Goal: Information Seeking & Learning: Learn about a topic

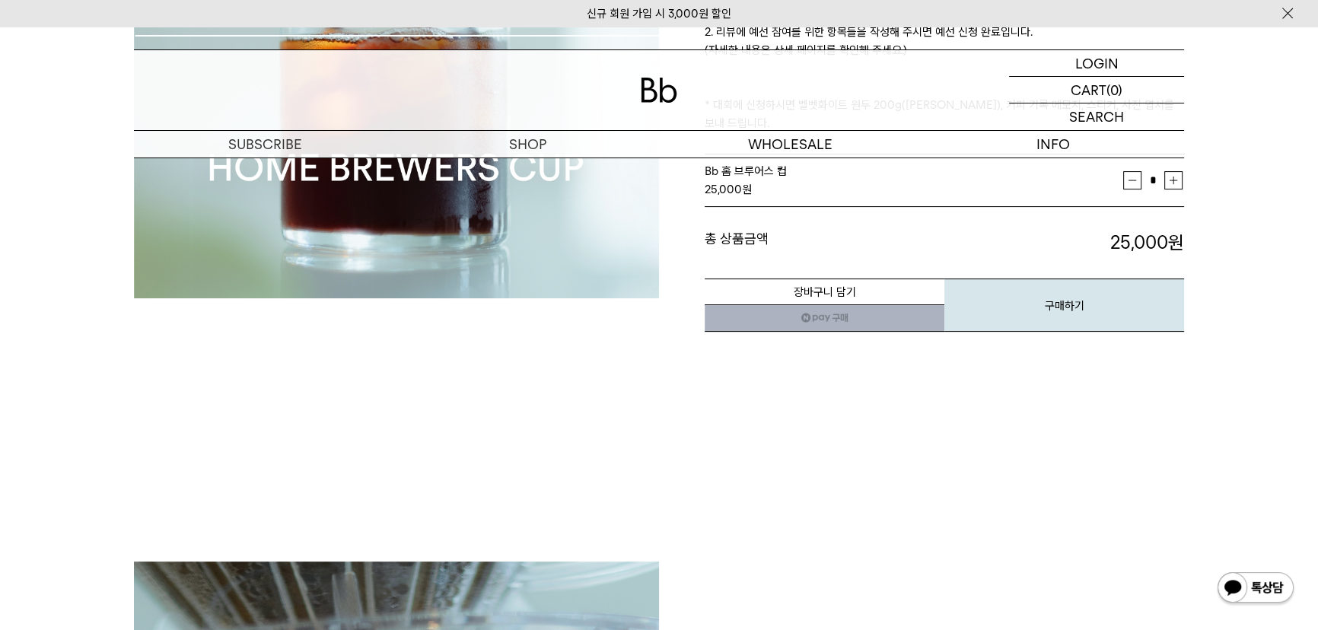
scroll to position [138, 0]
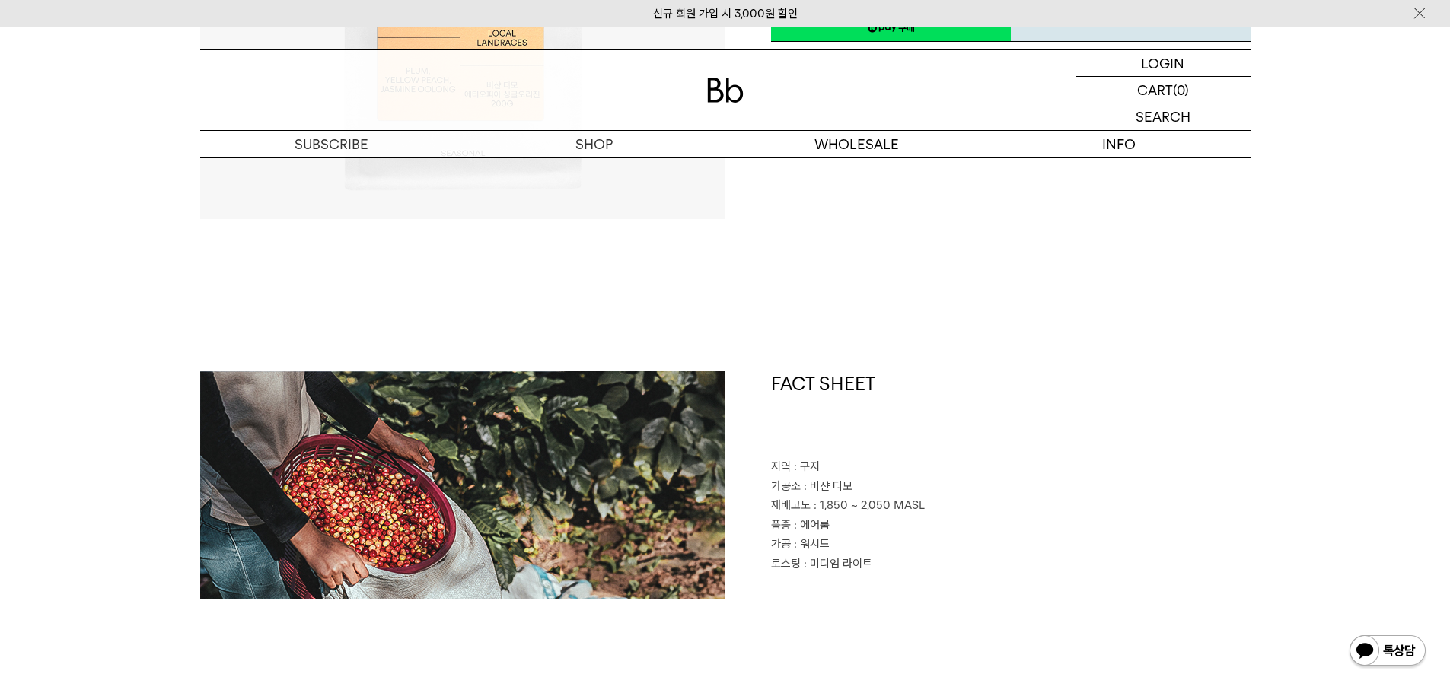
scroll to position [457, 0]
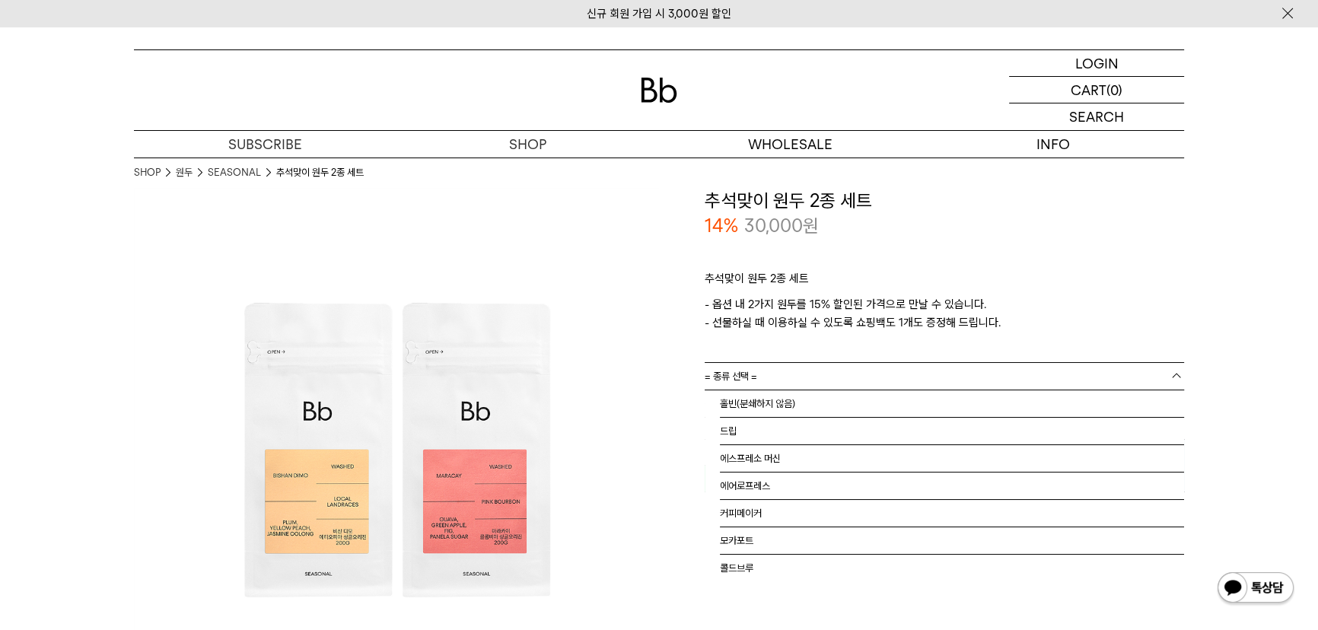
click at [798, 372] on link "= 종류 선택 =" at bounding box center [944, 376] width 479 height 27
click at [798, 402] on li "홀빈(분쇄하지 않음)" at bounding box center [952, 403] width 464 height 27
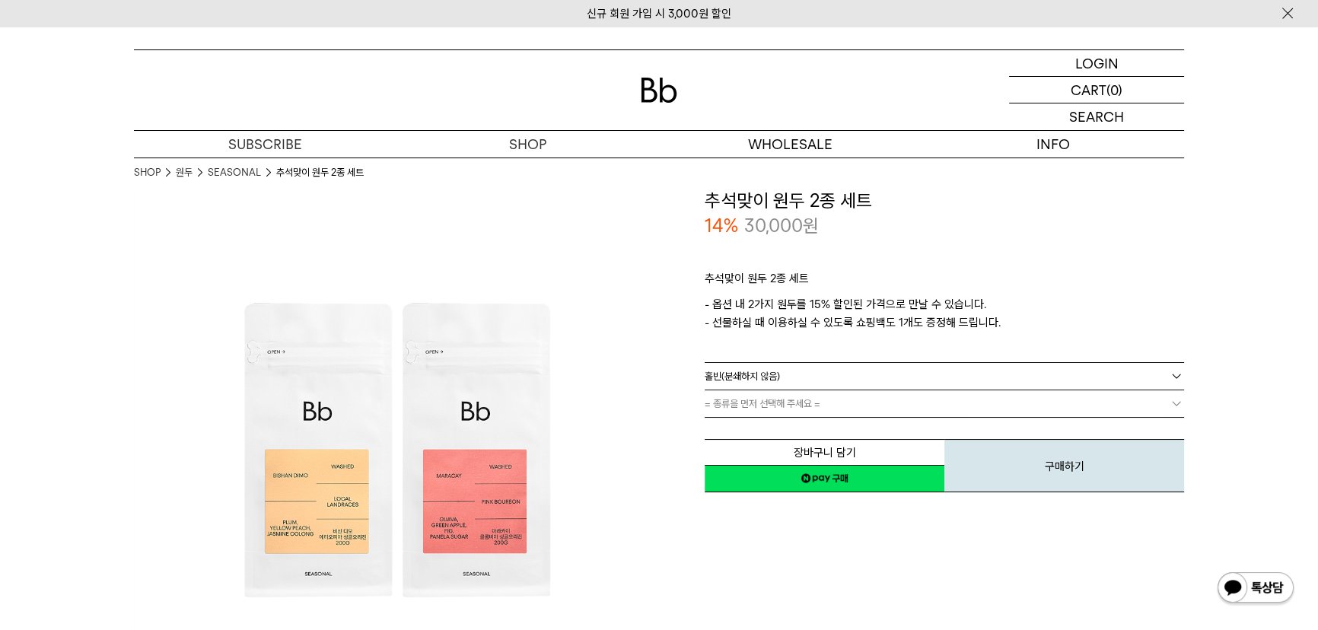
click at [796, 406] on link "= 종류을 먼저 선택해 주세요 =" at bounding box center [944, 403] width 479 height 27
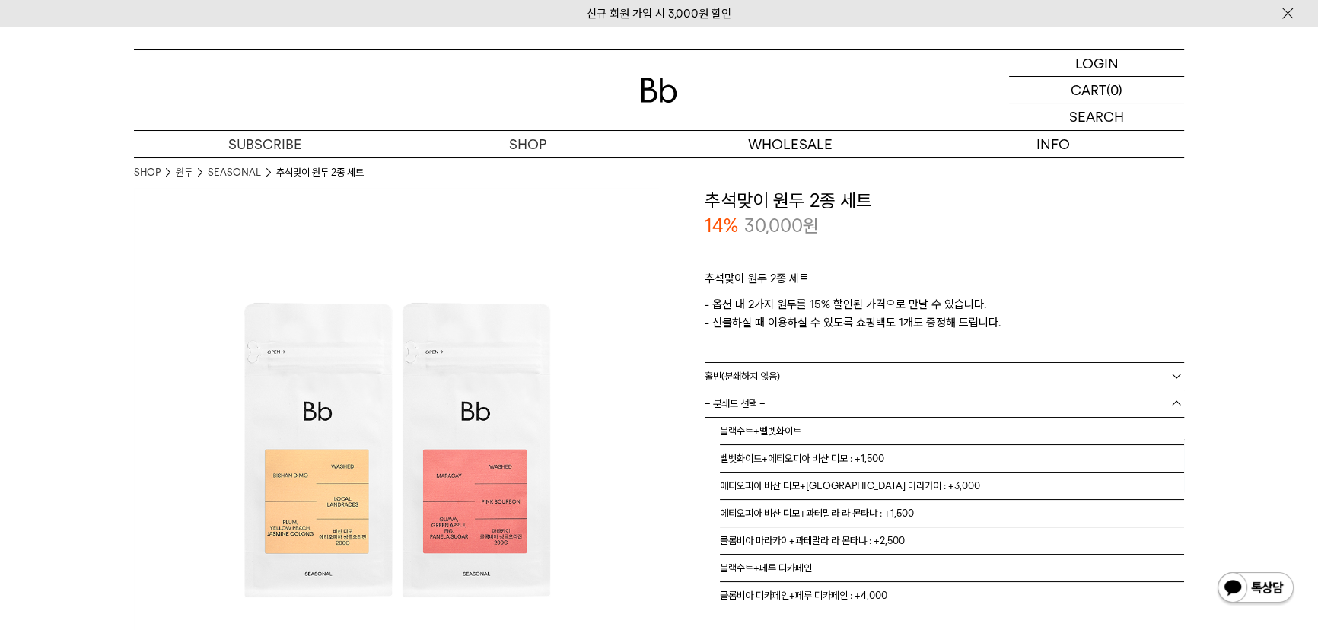
click at [643, 443] on img at bounding box center [396, 450] width 525 height 525
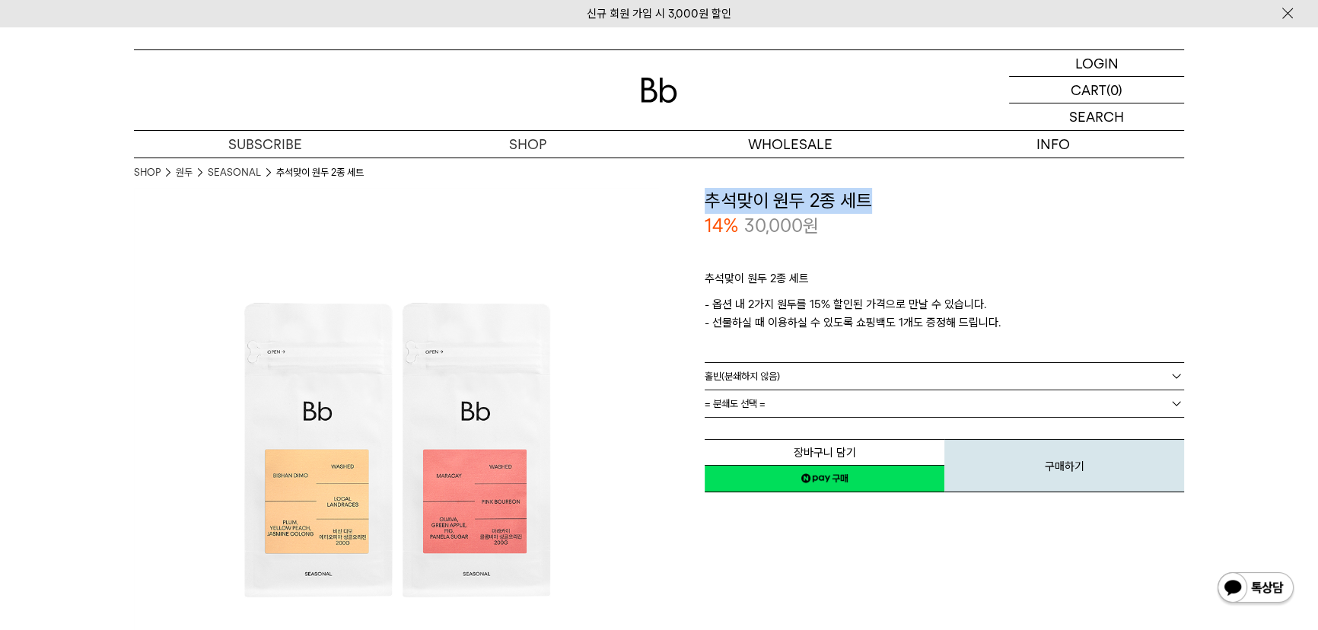
drag, startPoint x: 862, startPoint y: 205, endPoint x: 707, endPoint y: 209, distance: 154.5
click at [707, 209] on h3 "추석맞이 원두 2종 세트" at bounding box center [944, 201] width 479 height 26
copy h3 "추석맞이 원두 2종 세트"
click at [872, 380] on link "= 종류 선택 =" at bounding box center [944, 376] width 479 height 27
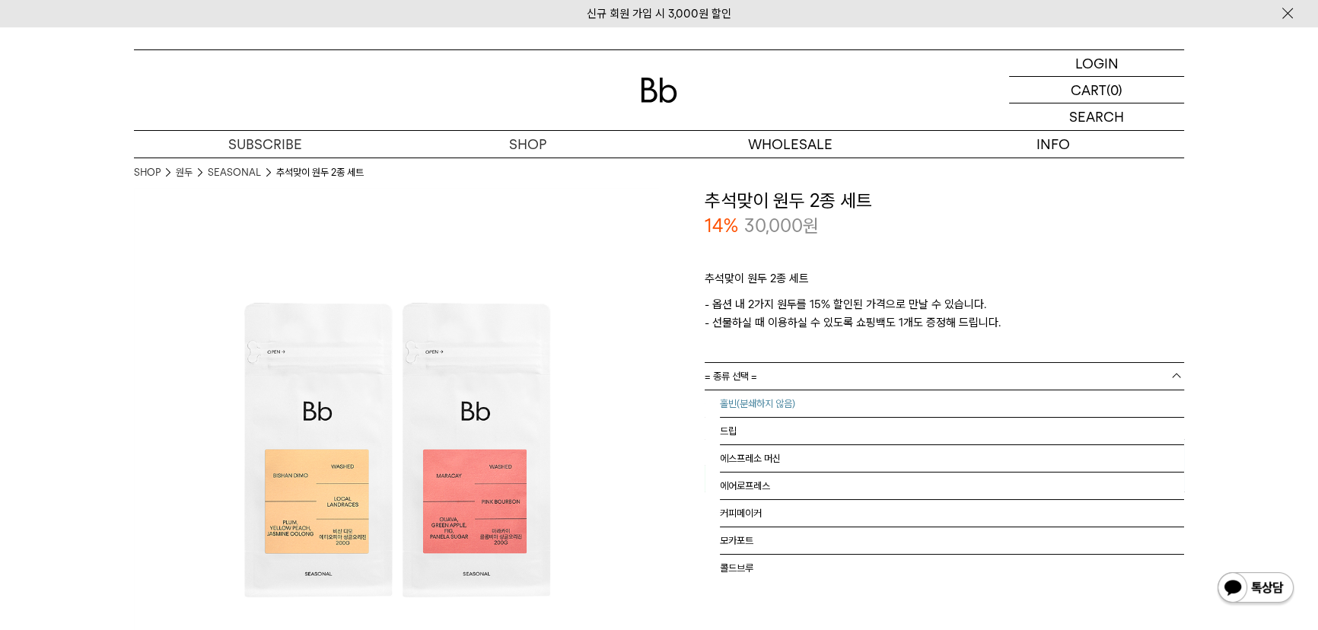
click at [853, 395] on li "홀빈(분쇄하지 않음)" at bounding box center [952, 403] width 464 height 27
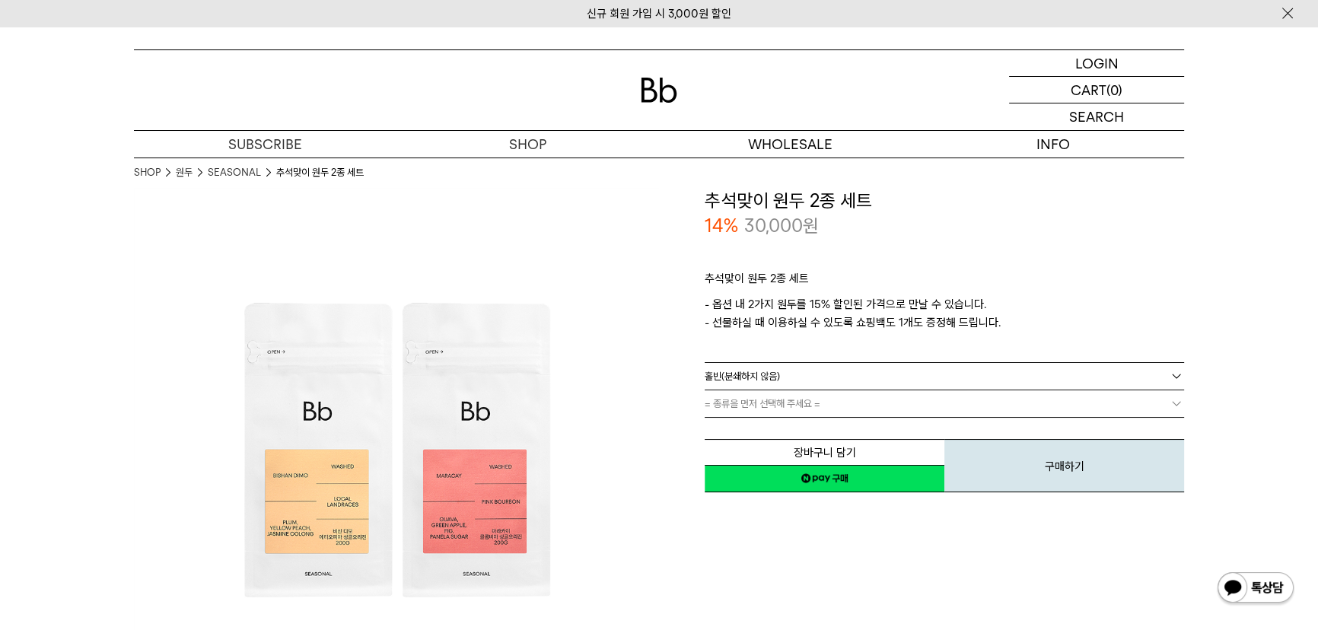
click at [853, 396] on link "= 종류을 먼저 선택해 주세요 =" at bounding box center [944, 403] width 479 height 27
click at [890, 406] on link "= 분쇄도 선택 =" at bounding box center [944, 403] width 479 height 27
click at [830, 383] on link "홀빈(분쇄하지 않음)" at bounding box center [944, 376] width 479 height 27
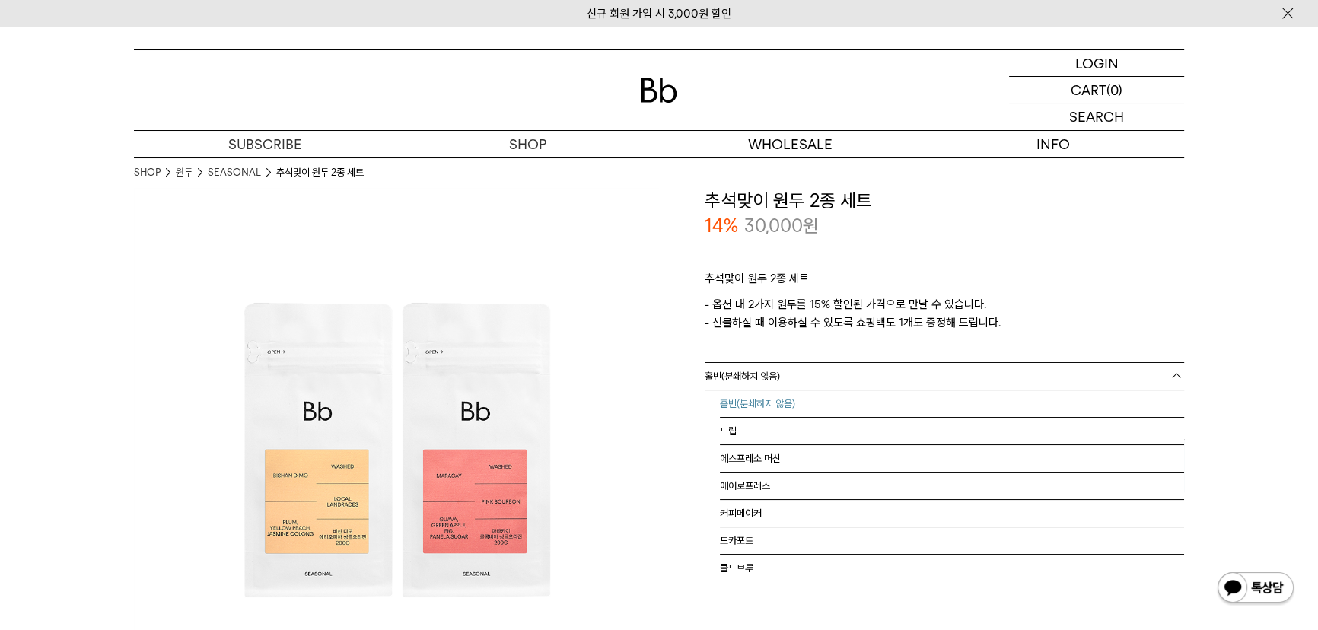
click at [849, 401] on li "홀빈(분쇄하지 않음)" at bounding box center [952, 403] width 464 height 27
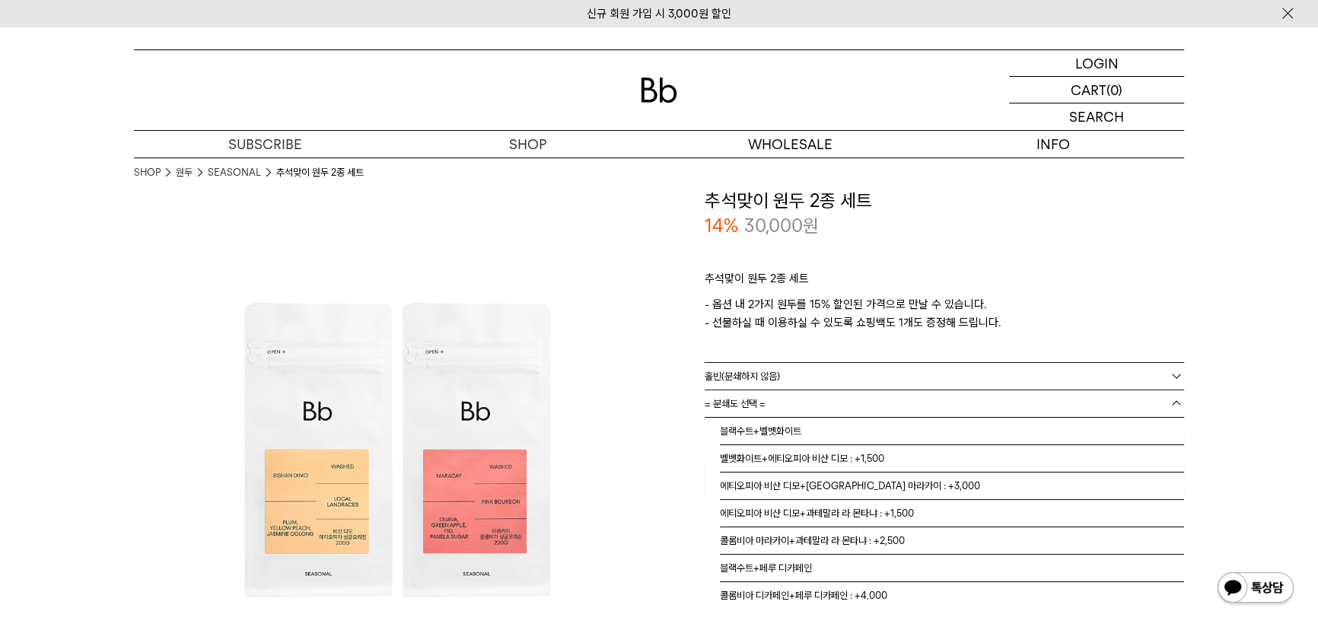
click at [849, 414] on link "= 분쇄도 선택 =" at bounding box center [944, 403] width 479 height 27
click at [926, 425] on li "블랙수트+벨벳화이트" at bounding box center [952, 431] width 464 height 27
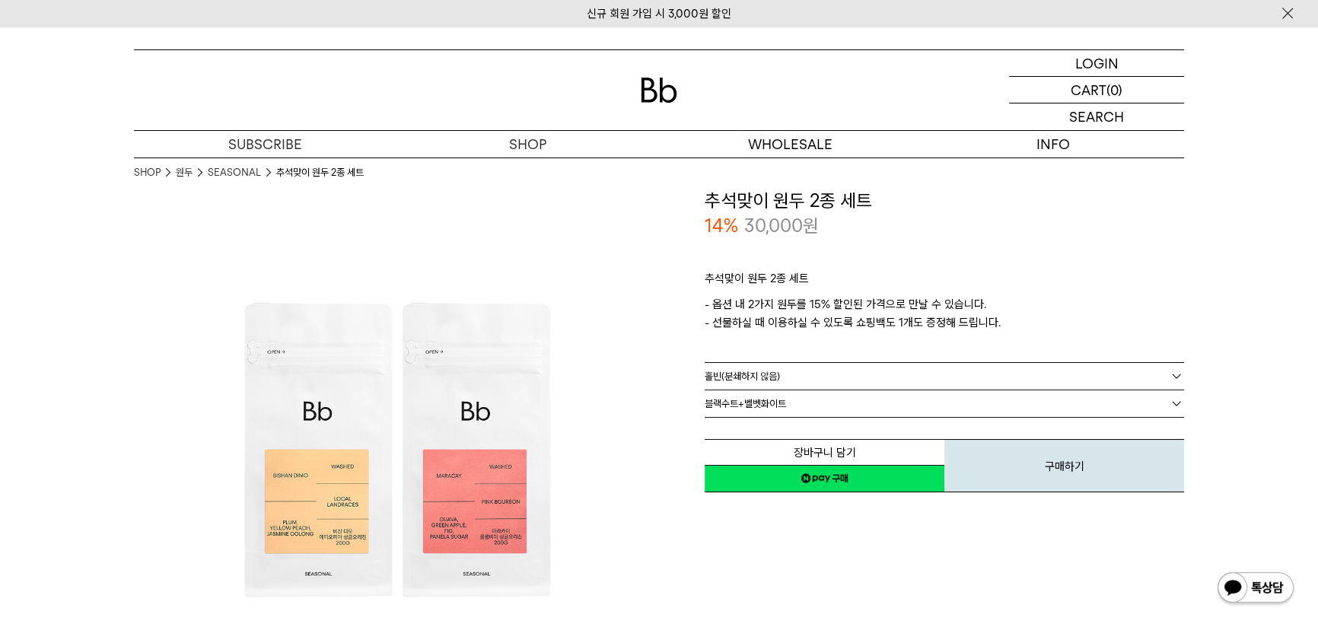
click at [898, 409] on link "블랙수트+벨벳화이트" at bounding box center [944, 403] width 479 height 27
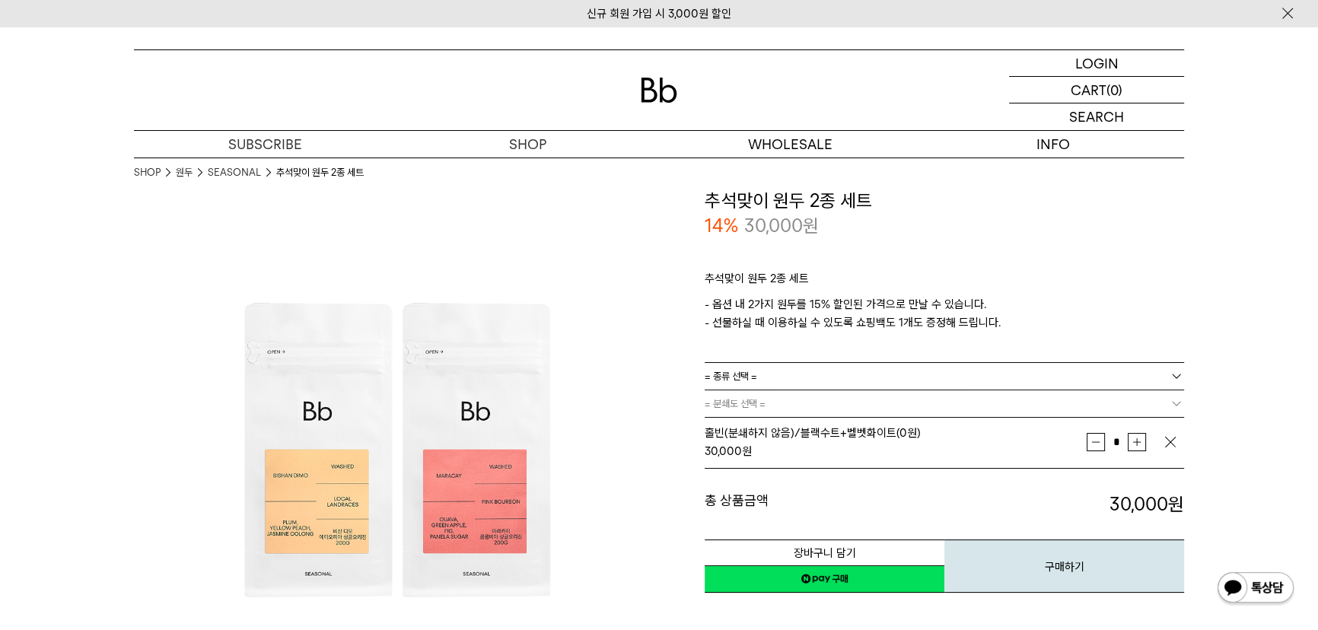
click at [879, 396] on link "= 분쇄도 선택 =" at bounding box center [944, 403] width 479 height 27
click at [967, 371] on link "= 종류 선택 =" at bounding box center [944, 376] width 479 height 27
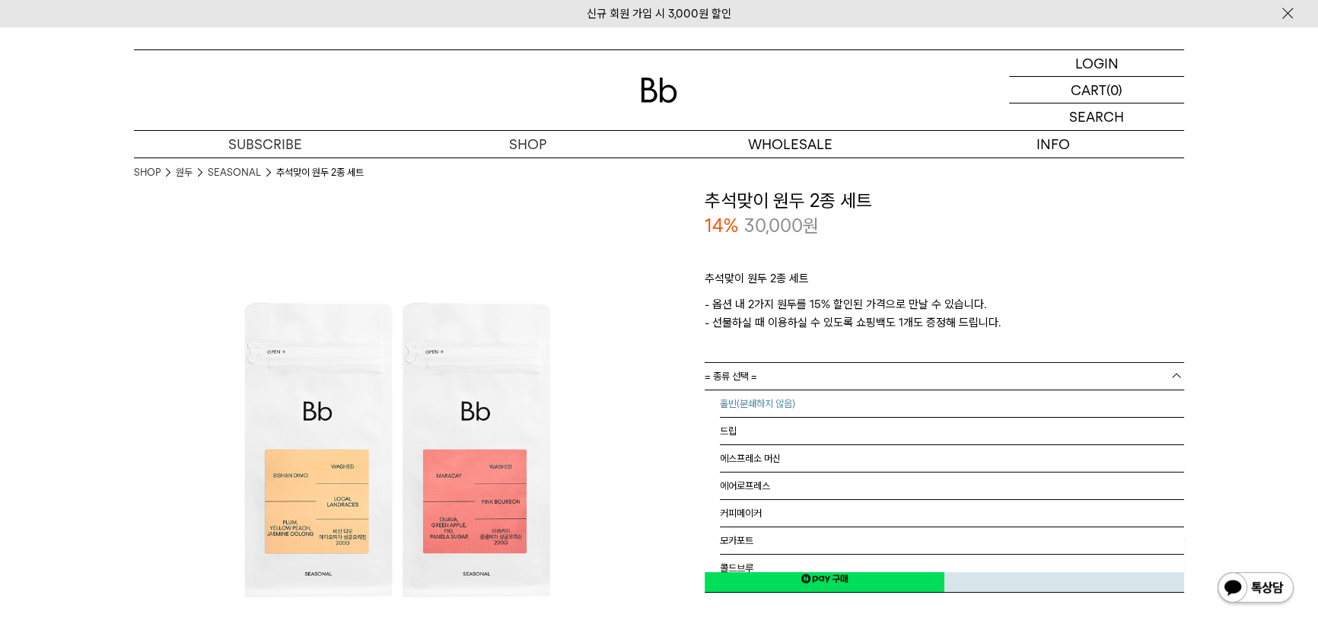
click at [1088, 408] on li "홀빈(분쇄하지 않음)" at bounding box center [952, 403] width 464 height 27
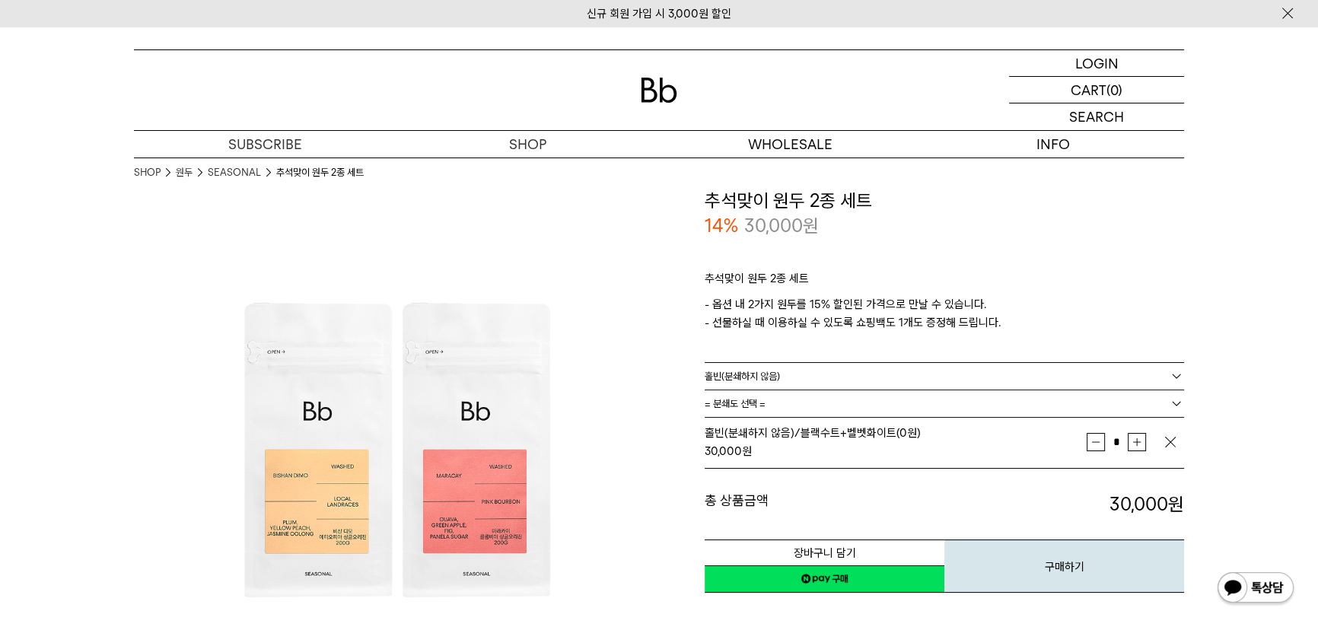
click at [1024, 401] on link "= 분쇄도 선택 =" at bounding box center [944, 403] width 479 height 27
click at [1144, 397] on link "= 분쇄도 선택 =" at bounding box center [944, 403] width 479 height 27
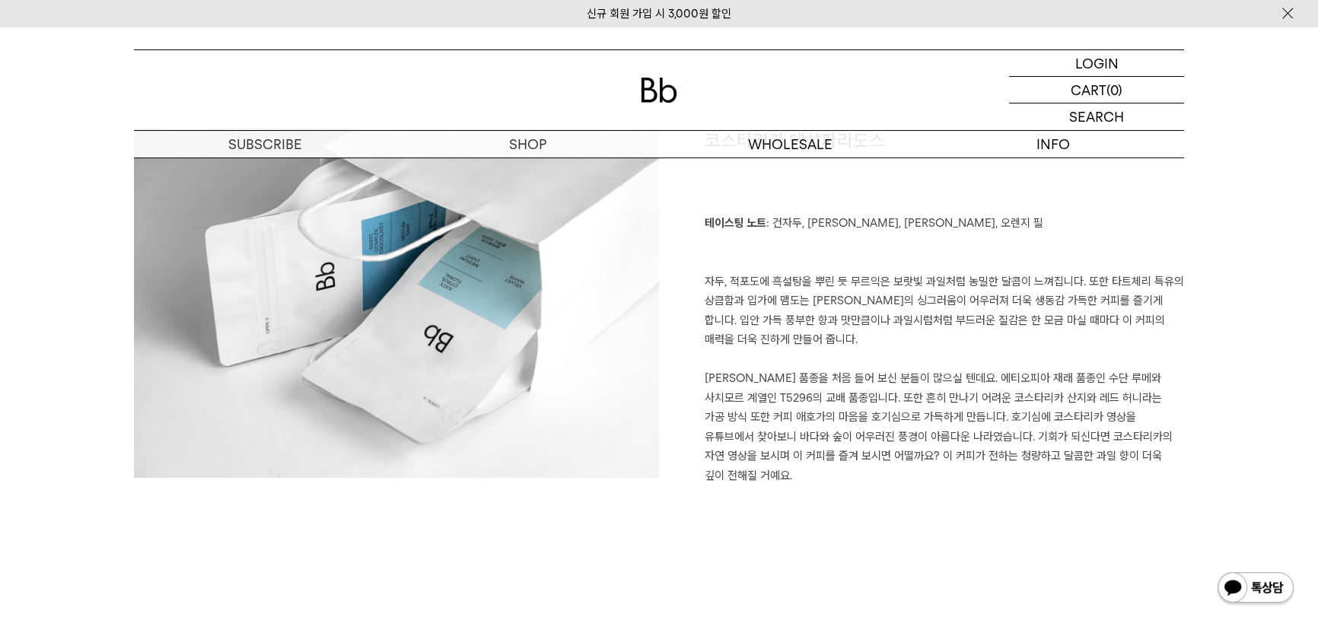
scroll to position [830, 0]
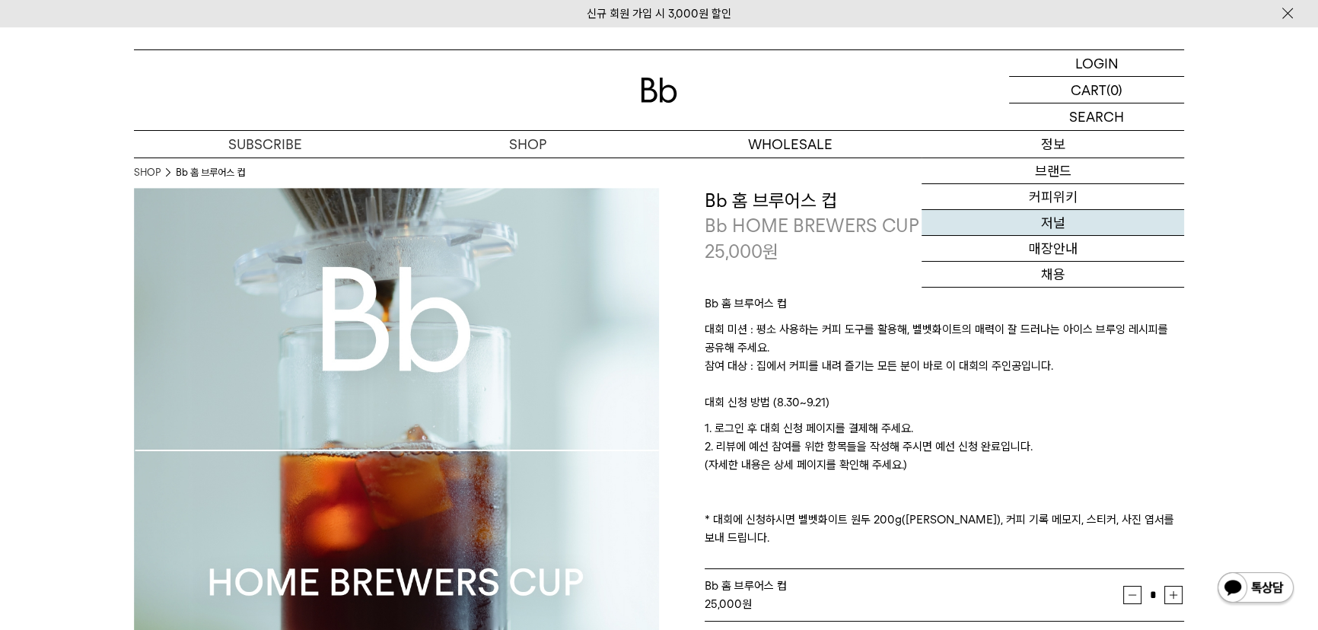
click at [1037, 223] on link "저널" at bounding box center [1053, 223] width 263 height 26
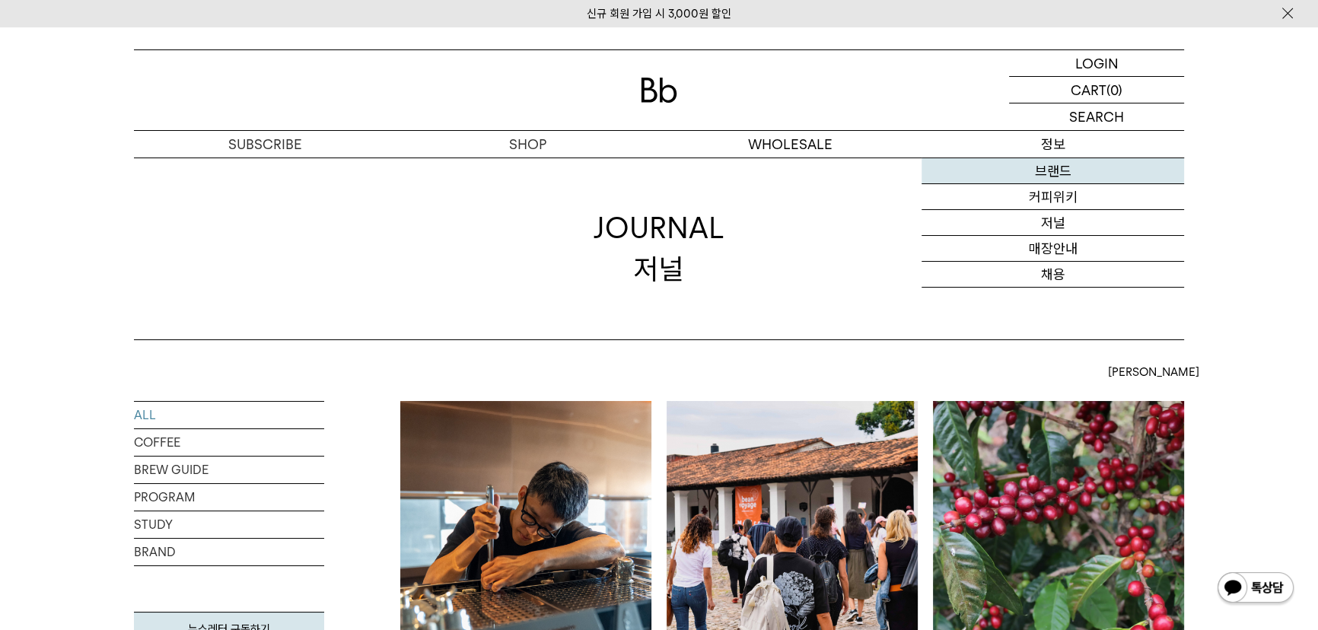
click at [1050, 170] on link "브랜드" at bounding box center [1053, 171] width 263 height 26
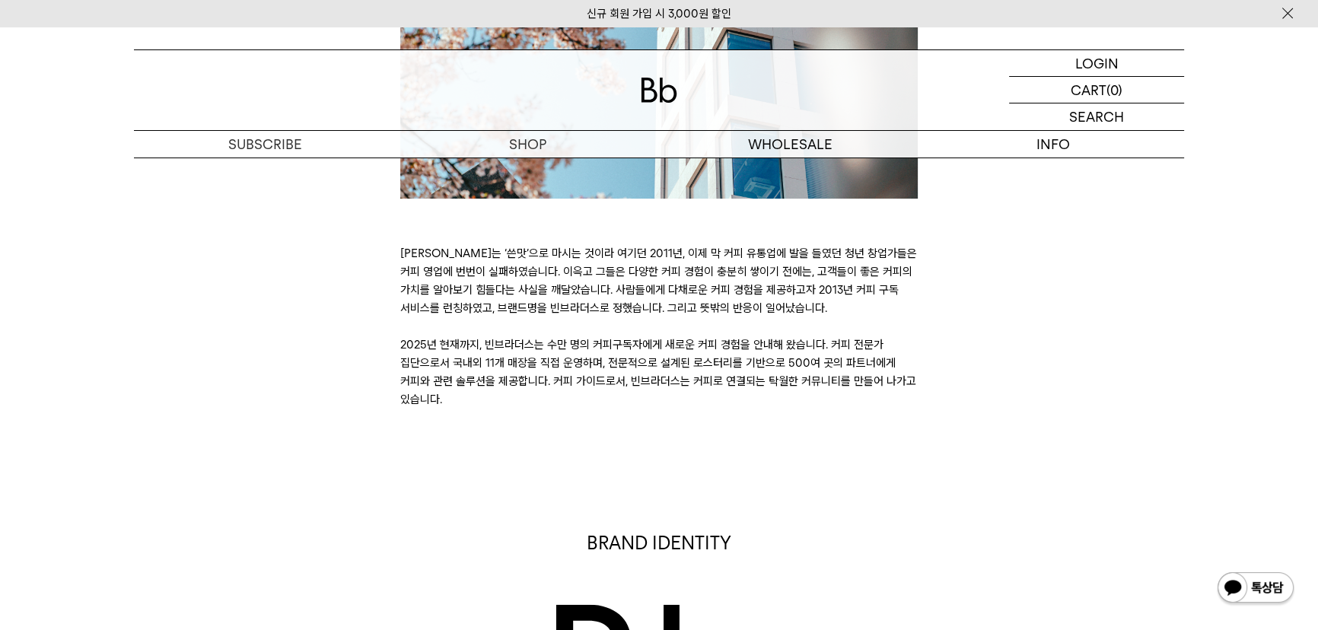
scroll to position [484, 0]
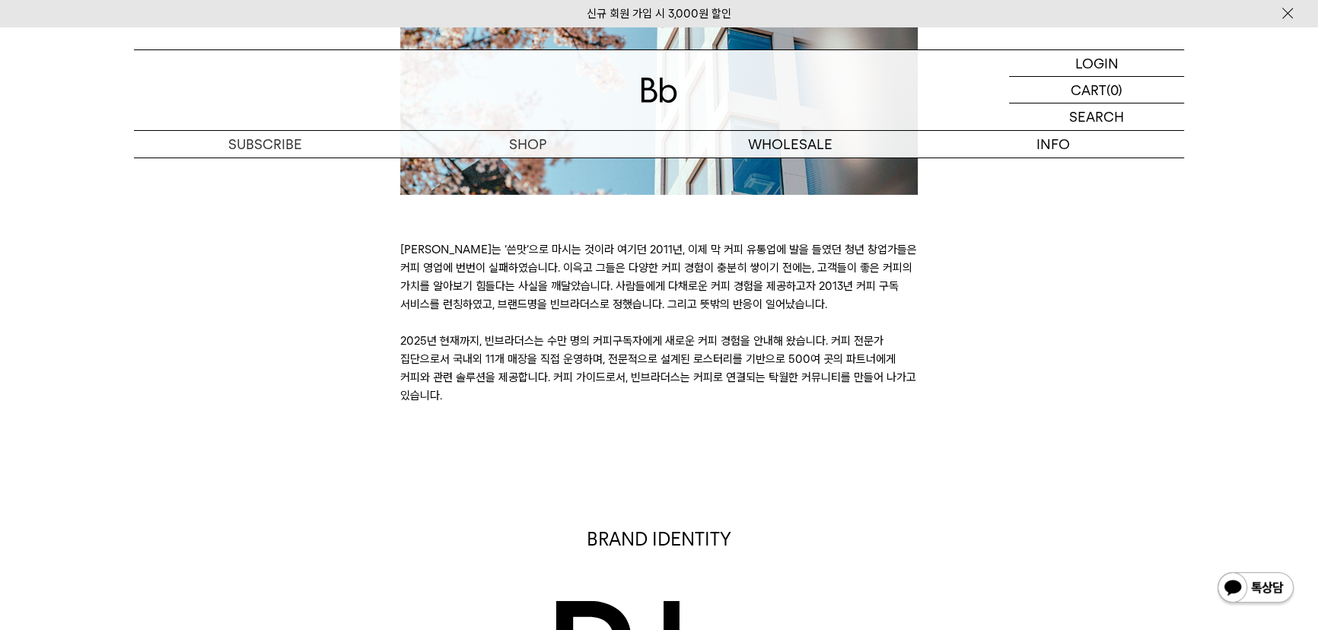
drag, startPoint x: 783, startPoint y: 282, endPoint x: 798, endPoint y: 392, distance: 111.4
click at [798, 392] on p "커피는 ‘쓴맛’으로 마시는 것이라 여기던 2011년, 이제 막 커피 유통업에 발을 들였던 청년 창업가들은 커피 영업에 번번이 실패하였습니다. …" at bounding box center [659, 323] width 518 height 164
copy p "2013년 커피 구독 서비스를 런칭하였고, 브랜드명을 빈브라더스로 정했습니다. 그리고 뜻밖의 반응이 일어났습니다. 2025년 현재까지, 빈브라…"
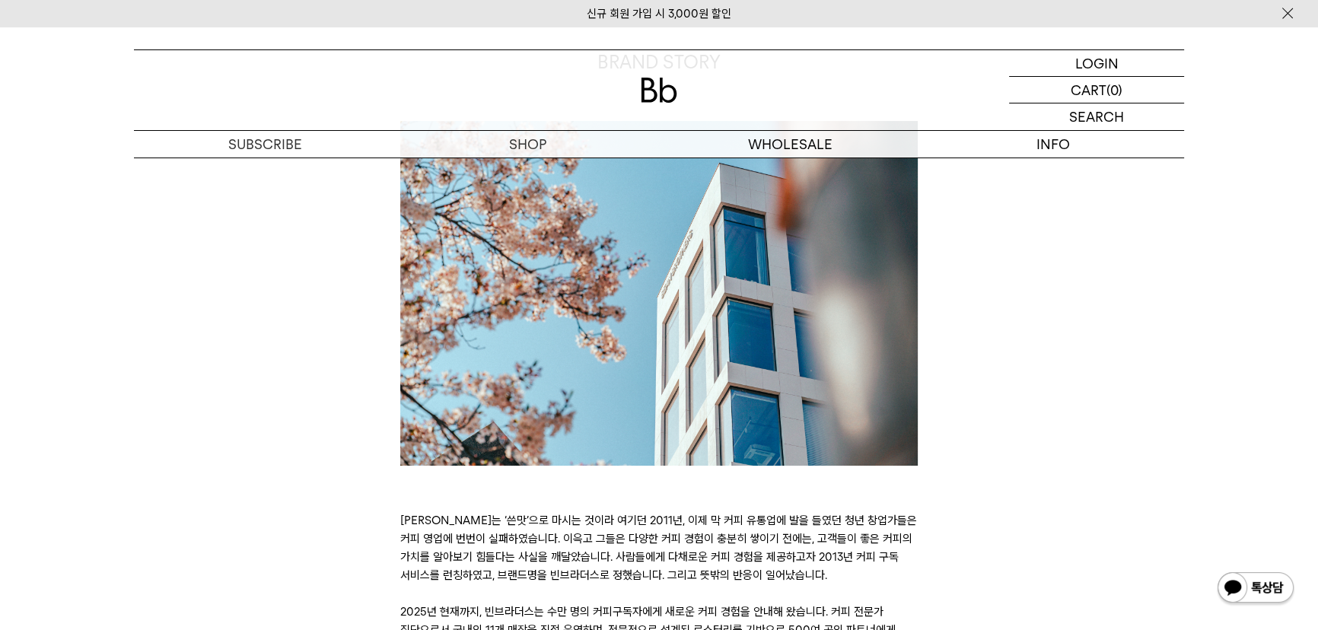
scroll to position [0, 0]
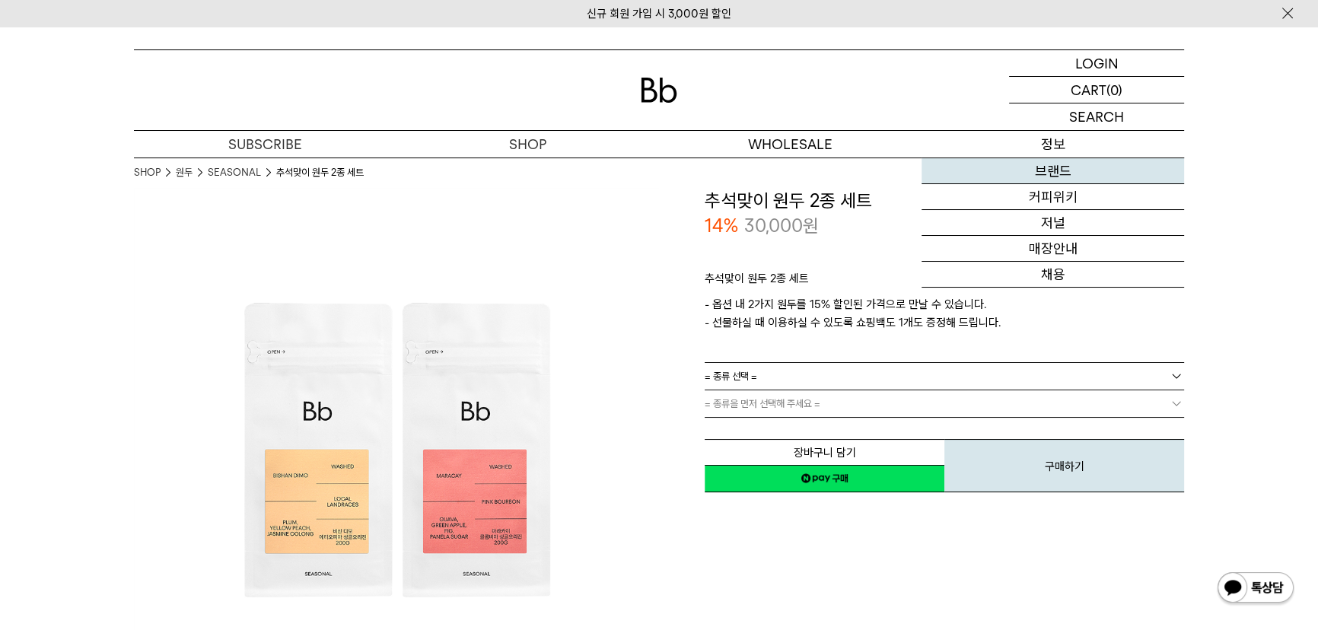
click at [1037, 178] on link "브랜드" at bounding box center [1053, 171] width 263 height 26
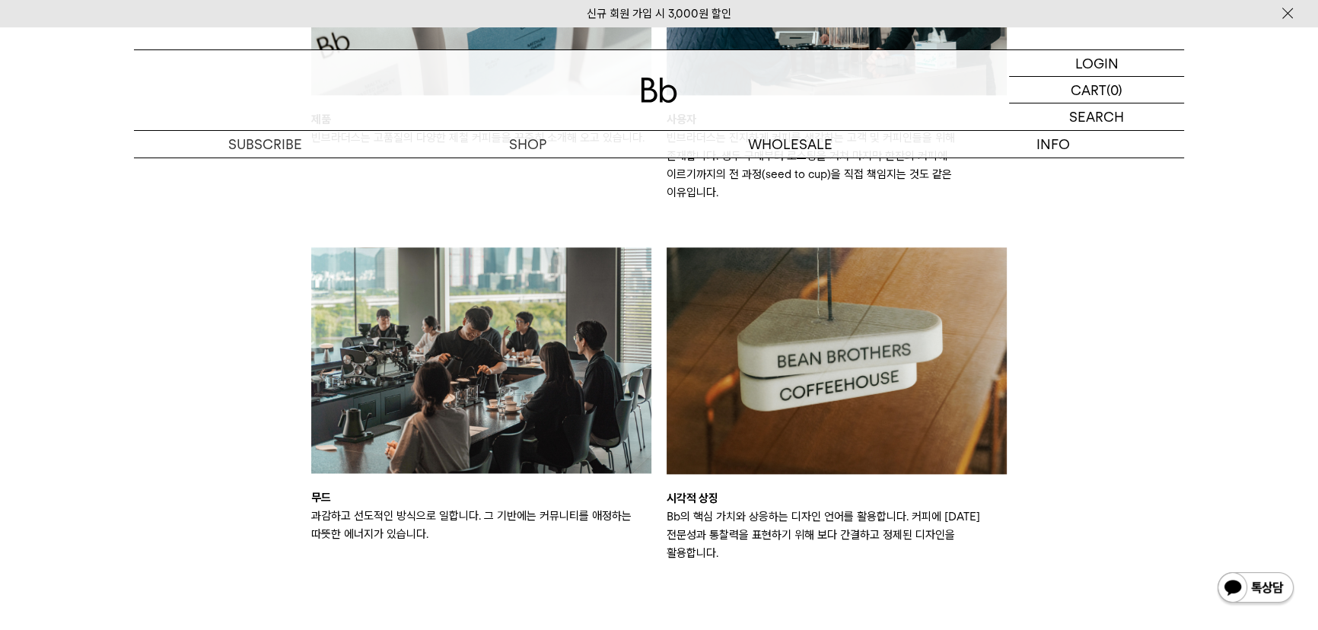
scroll to position [2421, 0]
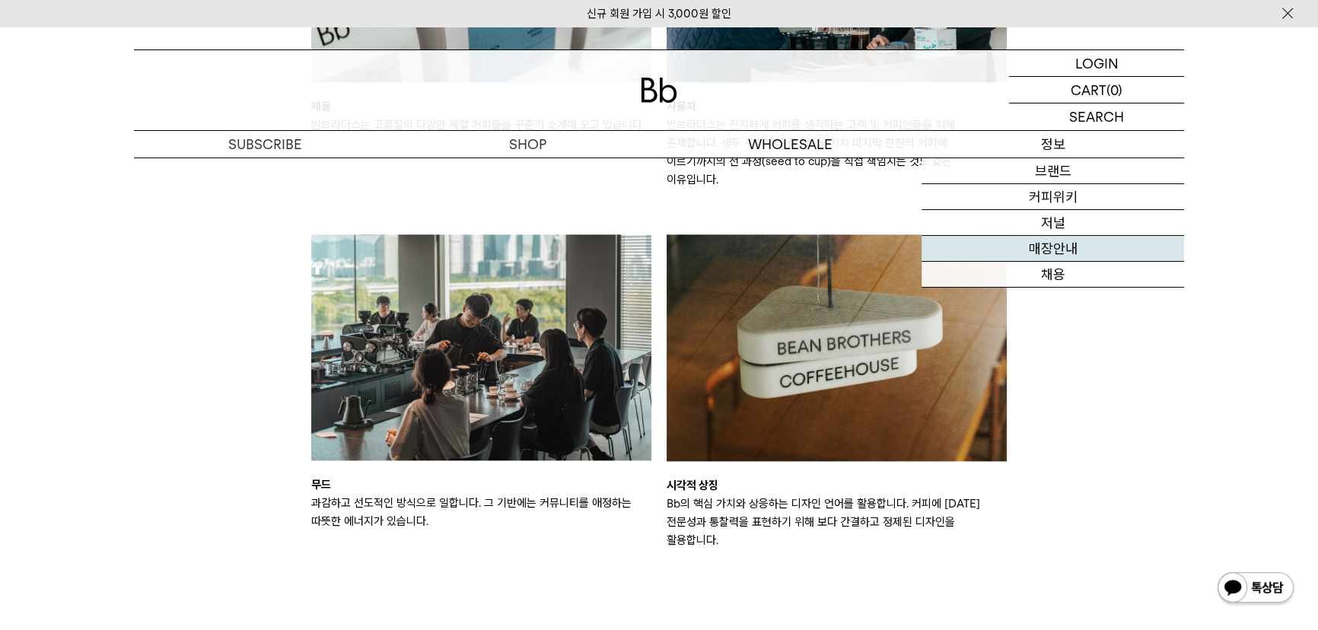
click at [1056, 244] on link "매장안내" at bounding box center [1053, 249] width 263 height 26
